Goal: Information Seeking & Learning: Learn about a topic

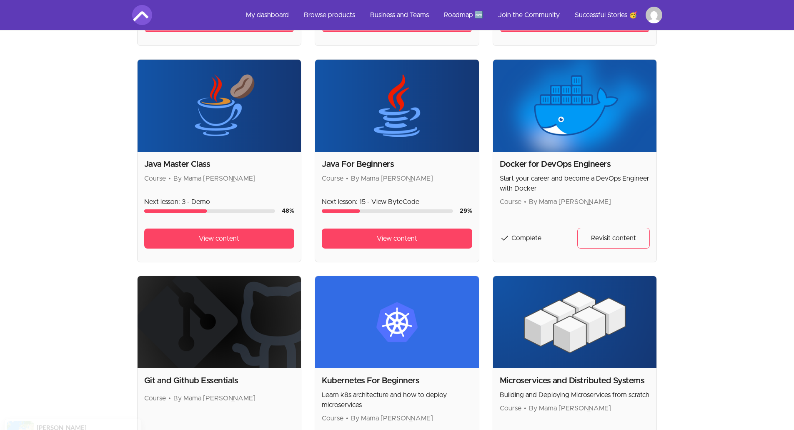
scroll to position [375, 0]
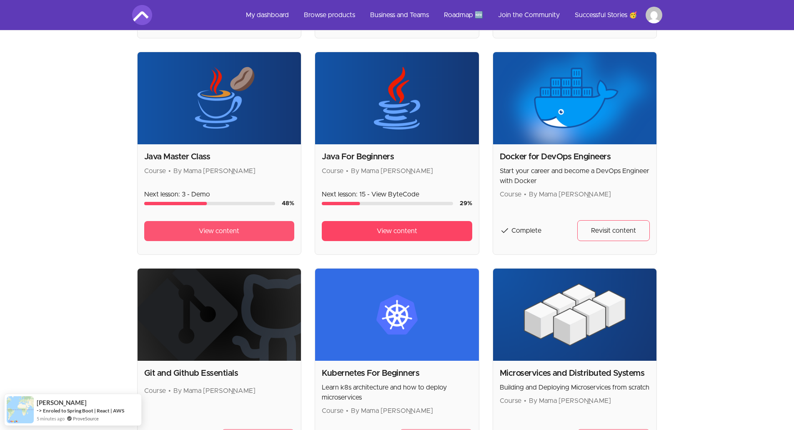
click at [219, 230] on span "View content" at bounding box center [219, 231] width 40 height 10
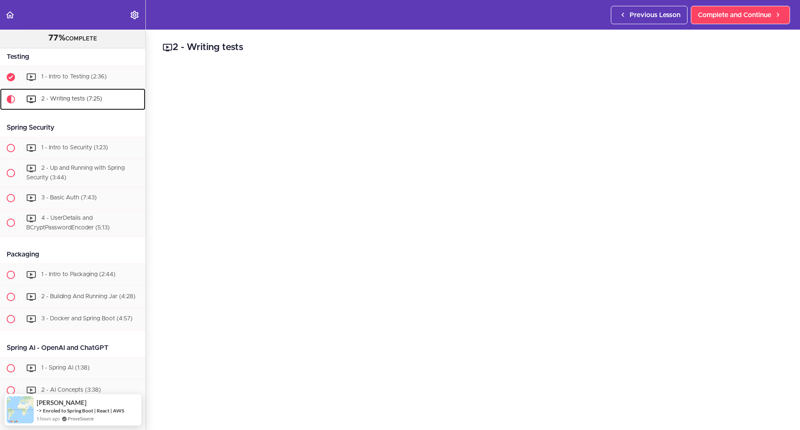
click at [55, 102] on span "2 - Writing tests (7:25)" at bounding box center [71, 99] width 61 height 6
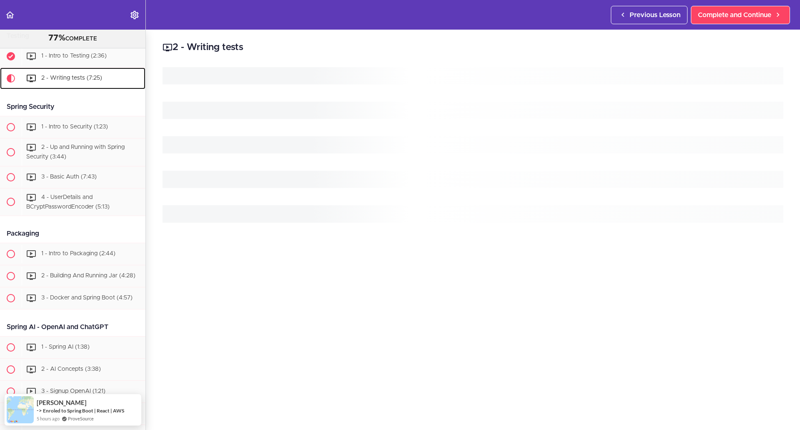
scroll to position [3631, 0]
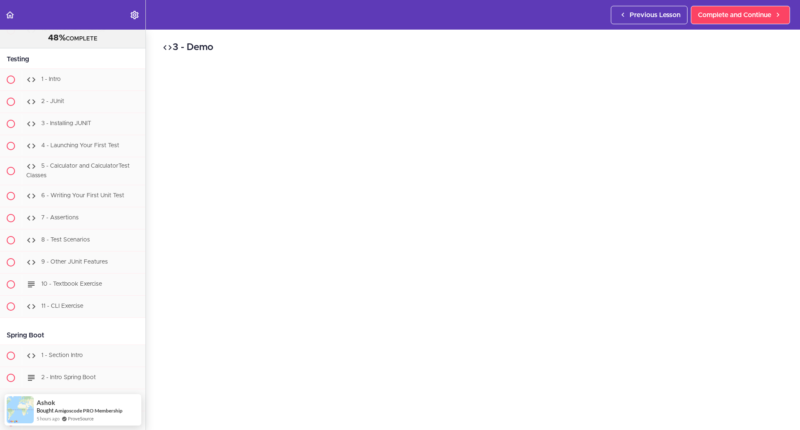
scroll to position [7470, 0]
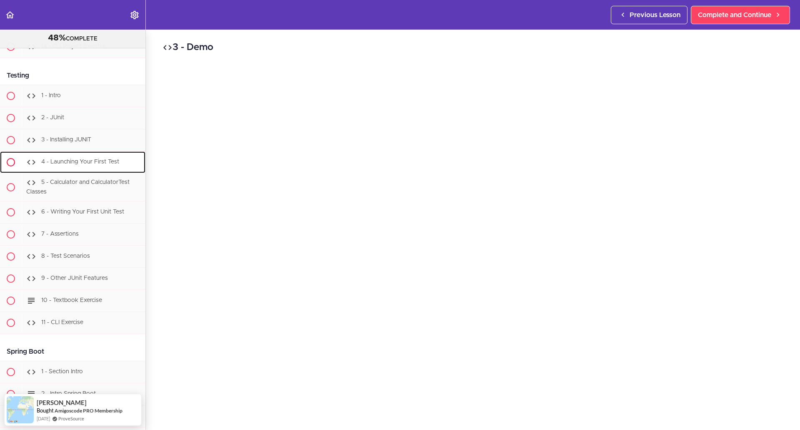
click at [92, 171] on div "4 - Launching Your First Test" at bounding box center [84, 162] width 124 height 18
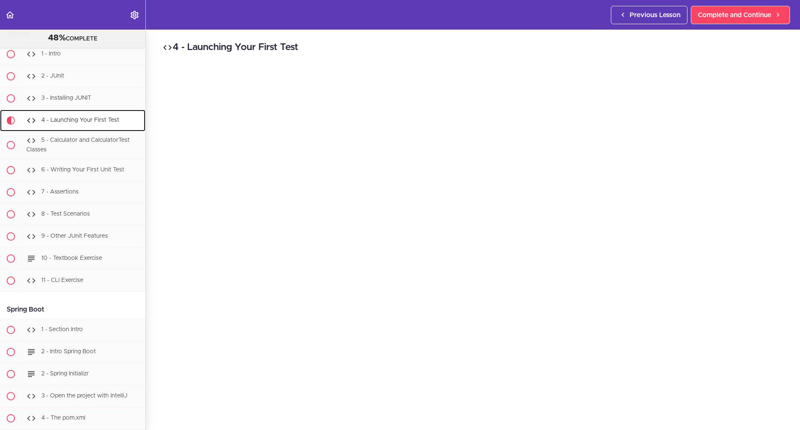
scroll to position [7618, 0]
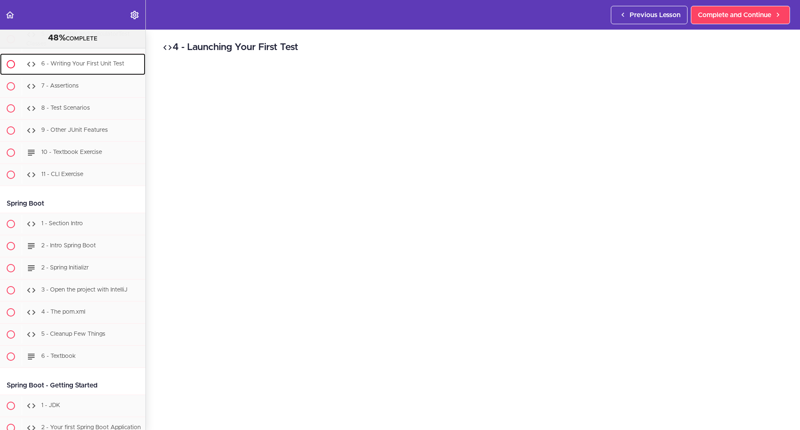
click at [76, 67] on span "6 - Writing Your First Unit Test" at bounding box center [82, 64] width 83 height 6
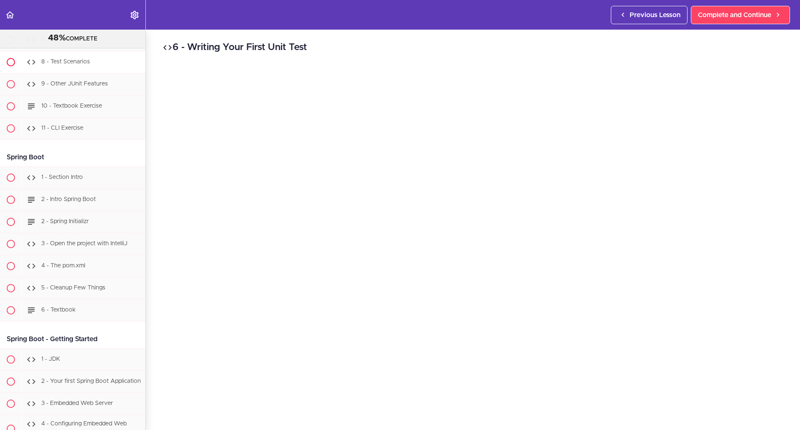
scroll to position [7668, 0]
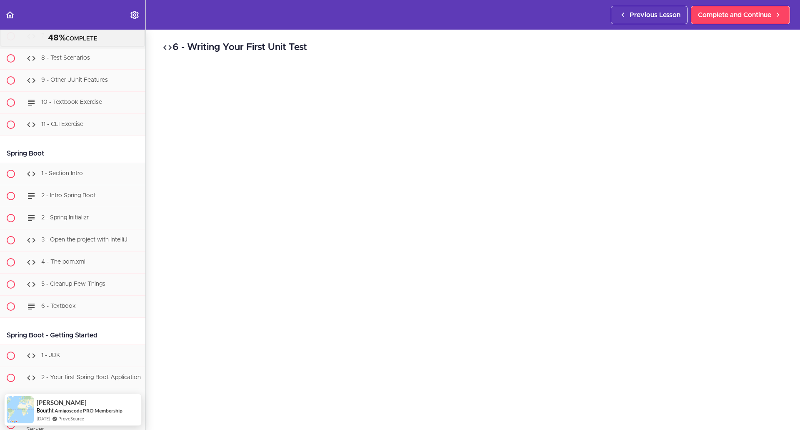
click at [50, 39] on span "7 - Assertions" at bounding box center [60, 36] width 38 height 6
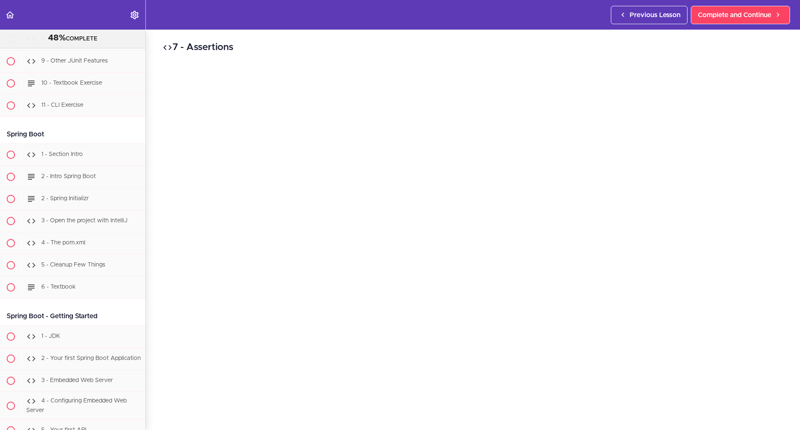
scroll to position [7690, 0]
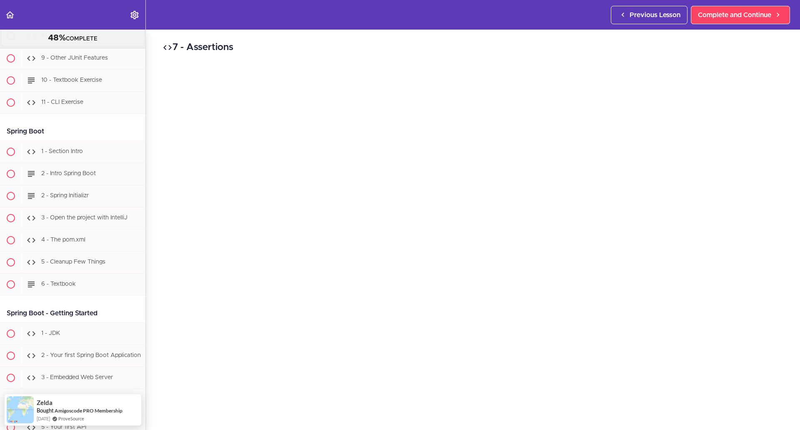
click at [93, 45] on div "8 - Test Scenarios" at bounding box center [84, 36] width 124 height 18
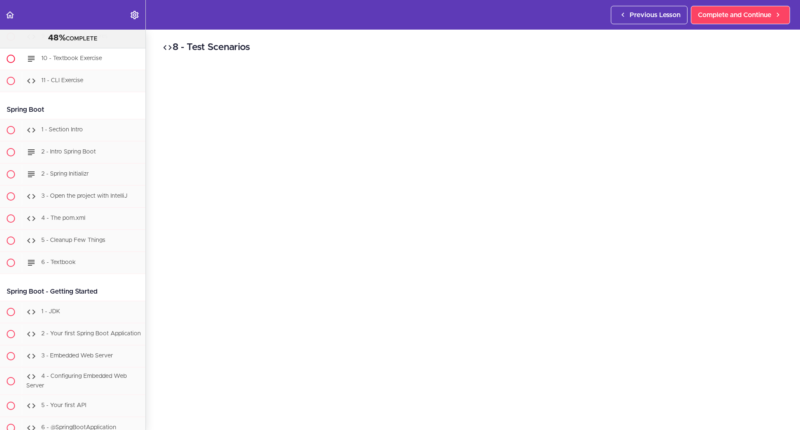
scroll to position [7712, 0]
